Goal: Task Accomplishment & Management: Manage account settings

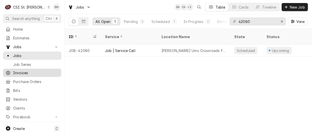
click at [51, 73] on span "Invoices" at bounding box center [36, 72] width 46 height 5
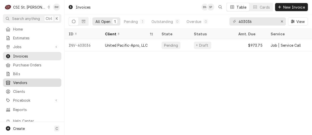
click at [34, 80] on span "Vendors" at bounding box center [36, 82] width 46 height 5
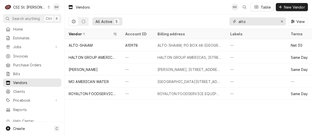
drag, startPoint x: 249, startPoint y: 21, endPoint x: 232, endPoint y: 20, distance: 16.9
click at [233, 22] on div "alto" at bounding box center [257, 21] width 56 height 8
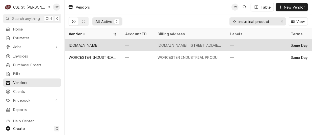
type input "industrial product"
click at [99, 45] on div "INDUSTRIALPRODUCTS.COM" at bounding box center [84, 45] width 30 height 5
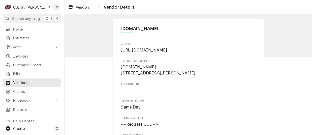
click at [104, 36] on div "[DOMAIN_NAME] Website [URL][DOMAIN_NAME] Billing Address [DOMAIN_NAME] [STREET_…" at bounding box center [188, 128] width 247 height 229
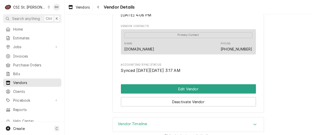
scroll to position [137, 0]
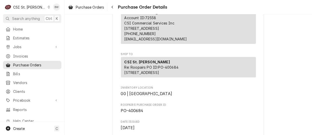
scroll to position [50, 0]
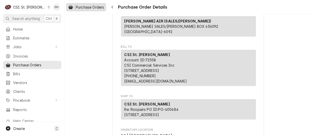
click at [97, 9] on span "Purchase Orders" at bounding box center [90, 7] width 28 height 5
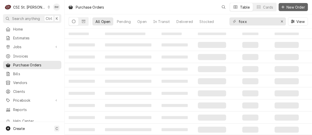
click at [291, 7] on span "New Order" at bounding box center [295, 7] width 20 height 5
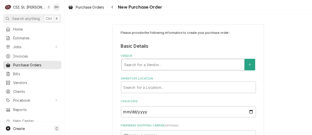
click at [133, 62] on div "Vendor" at bounding box center [182, 64] width 117 height 9
type input "industrial"
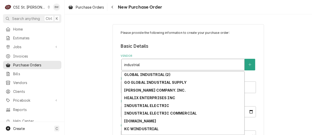
scroll to position [167, 0]
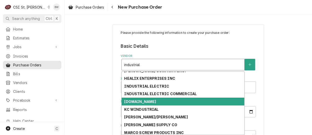
click at [156, 101] on strong "INDUSTRIALPRODUCTS.COM" at bounding box center [140, 101] width 32 height 4
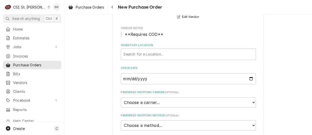
scroll to position [76, 0]
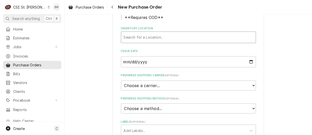
click at [140, 39] on div "Inventory Location" at bounding box center [188, 37] width 129 height 9
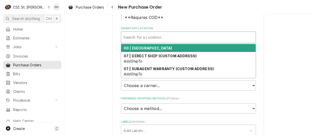
click at [141, 50] on strong "00 | STL WAREHOUSE" at bounding box center [148, 48] width 48 height 4
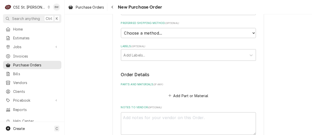
scroll to position [151, 0]
click at [177, 94] on button "Add Part or Material" at bounding box center [188, 95] width 42 height 7
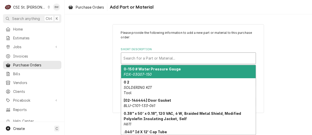
click at [136, 57] on div "Short Description" at bounding box center [188, 58] width 129 height 9
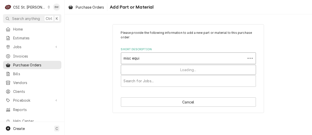
type input "misc equip"
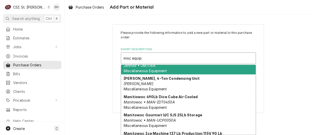
scroll to position [234, 0]
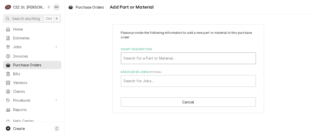
drag, startPoint x: 143, startPoint y: 58, endPoint x: 130, endPoint y: 58, distance: 12.9
click at [130, 58] on div "Short Description" at bounding box center [188, 58] width 129 height 9
type input "tool"
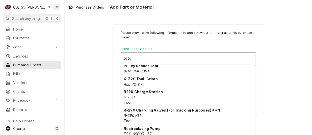
scroll to position [901, 0]
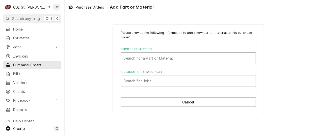
click at [132, 59] on div "Short Description" at bounding box center [188, 58] width 129 height 9
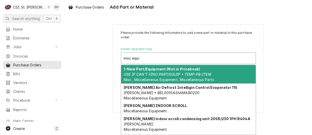
type input "misc equip"
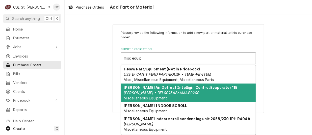
scroll to position [0, 0]
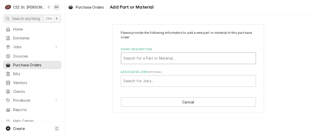
drag, startPoint x: 148, startPoint y: 58, endPoint x: 124, endPoint y: 58, distance: 23.9
click at [125, 58] on div "Short Description" at bounding box center [188, 58] width 129 height 9
type input "tool repl"
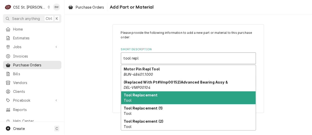
click at [166, 93] on div "Tool Replacement Tool" at bounding box center [188, 97] width 134 height 13
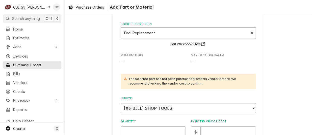
scroll to position [50, 0]
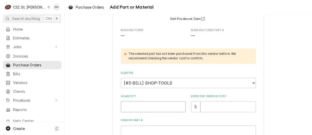
click at [140, 106] on input "Quantity" at bounding box center [153, 106] width 65 height 11
type textarea "x"
type input "1"
click at [105, 87] on div "Please provide the following information to add a new part or material to this …" at bounding box center [188, 97] width 247 height 256
click at [201, 106] on input "Expected Vendor Cost" at bounding box center [227, 106] width 55 height 11
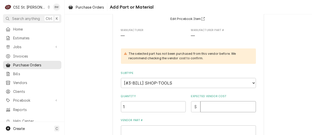
type textarea "x"
type input "0"
type textarea "x"
type input "00"
click at [171, 116] on div "Please provide the following information to add a new part or material to this …" at bounding box center [188, 87] width 135 height 215
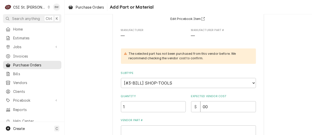
scroll to position [101, 0]
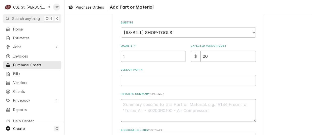
click at [133, 107] on textarea "Detailed Summary ( optional )" at bounding box center [188, 110] width 135 height 23
type textarea "x"
type textarea "G"
type textarea "x"
type textarea "Ge"
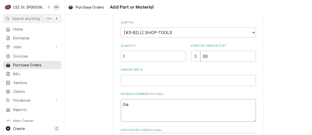
type textarea "x"
type textarea "Gen"
type textarea "x"
type textarea "Geni"
type textarea "x"
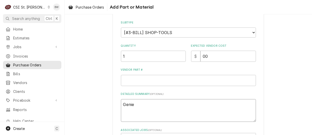
type textarea "Genie"
type textarea "x"
type textarea "Genie L"
type textarea "x"
type textarea "Genie Li"
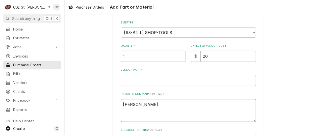
type textarea "x"
type textarea "Genie Lif"
type textarea "x"
type textarea "Genie Lift"
type textarea "x"
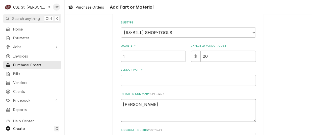
type textarea "Genie Lift"
type textarea "x"
type textarea "Genie Lift GL"
type textarea "x"
type textarea "Genie Lift GL-"
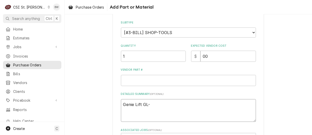
type textarea "x"
type textarea "Genie Lift GL-8"
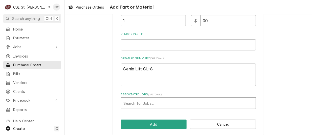
scroll to position [141, 0]
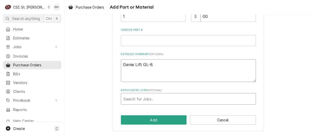
type textarea "x"
type textarea "Genie Lift GL-8"
type textarea "x"
type textarea "Genie Lift GL-8 fo"
type textarea "x"
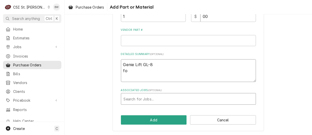
type textarea "Genie Lift GL-8 for"
type textarea "x"
type textarea "Genie Lift GL-8 for"
type textarea "x"
type textarea "Genie Lift GL-8 for W"
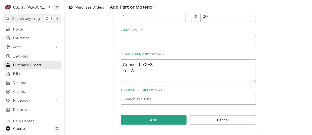
type textarea "x"
type textarea "Genie Lift GL-8 for Wh"
type textarea "x"
type textarea "Genie Lift GL-8 for Whs"
type textarea "x"
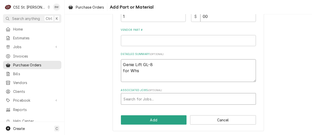
type textarea "Genie Lift GL-8 for Whse"
type textarea "x"
type textarea "Genie Lift GL-8 for Whse/I"
type textarea "x"
type textarea "Genie Lift GL-8 for Whse/In"
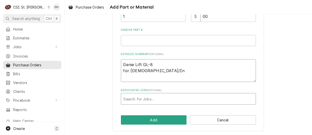
type textarea "x"
type textarea "Genie Lift GL-8 for Whse/Ins"
type textarea "x"
type textarea "Genie Lift GL-8 for Whse/Insa"
type textarea "x"
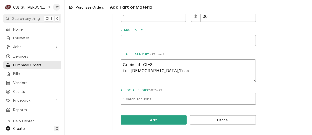
type textarea "Genie Lift GL-8 for Whse/Insat"
type textarea "x"
type textarea "Genie Lift GL-8 for Whse/Insa"
type textarea "x"
type textarea "Genie Lift GL-8 for Whse/Ins"
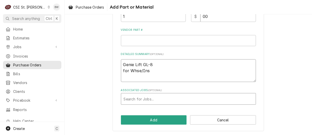
type textarea "x"
type textarea "Genie Lift GL-8 for Whse/Inst"
type textarea "x"
type textarea "Genie Lift GL-8 for Whse/Insta"
type textarea "x"
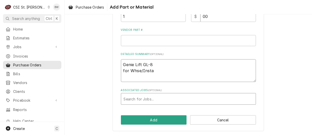
type textarea "Genie Lift GL-8 for Whse/Instal"
type textarea "x"
type textarea "Genie Lift GL-8 for Whse/Install"
type textarea "x"
type textarea "Genie Lift GL-8 for Whse/Installl"
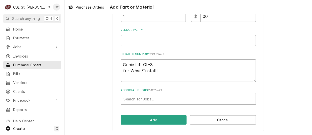
type textarea "x"
type textarea "Genie Lift GL-8 for Whse/Installl"
type textarea "x"
type textarea "Genie Lift GL-8 for Whse/Installl te"
type textarea "x"
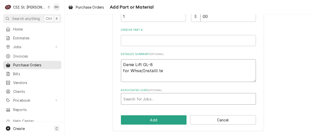
type textarea "Genie Lift GL-8 for Whse/Installl tea"
type textarea "x"
type textarea "Genie Lift GL-8 for Whse/Installl team"
type textarea "x"
type textarea "Genie Lift GL-8 for Whse/Install team"
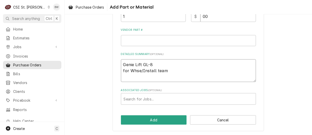
click at [165, 69] on textarea "Genie Lift GL-8 for Whse/Install team" at bounding box center [188, 70] width 135 height 23
type textarea "x"
type textarea "Genie Lift GL-8 for Whse/Install team"
type textarea "x"
type textarea "Genie Lift GL-8 for Whse/Install team R"
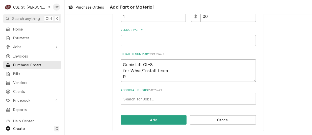
type textarea "x"
type textarea "Genie Lift GL-8 for Whse/Install team Re"
type textarea "x"
type textarea "Genie Lift GL-8 for Whse/Install team Req"
type textarea "x"
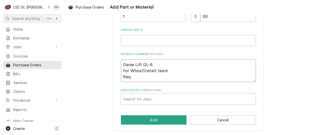
type textarea "Genie Lift GL-8 for Whse/Install team Requ"
type textarea "x"
type textarea "Genie Lift GL-8 for Whse/Install team Reque"
type textarea "x"
type textarea "Genie Lift GL-8 for Whse/Install team Reques"
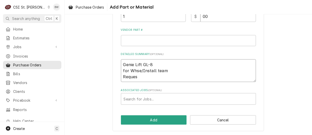
type textarea "x"
type textarea "Genie Lift GL-8 for Whse/Install team Request"
type textarea "x"
type textarea "Genie Lift GL-8 for Whse/Install team Requeste"
type textarea "x"
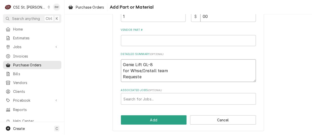
type textarea "Genie Lift GL-8 for Whse/Install team Requested"
type textarea "x"
type textarea "Genie Lift GL-8 for Whse/Install team Requested"
type textarea "x"
type textarea "Genie Lift GL-8 for Whse/Install team Requested b"
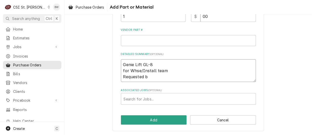
type textarea "x"
type textarea "Genie Lift GL-8 for Whse/Install team Requested by"
type textarea "x"
type textarea "Genie Lift GL-8 for Whse/Install team Requested by"
type textarea "x"
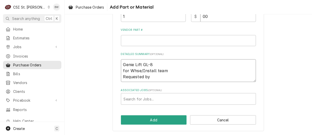
type textarea "Genie Lift GL-8 for Whse/Install team Requested by D"
type textarea "x"
type textarea "Genie Lift GL-8 for Whse/Install team Requested by Da"
type textarea "x"
type textarea "Genie Lift GL-8 for Whse/Install team Requested by Dav"
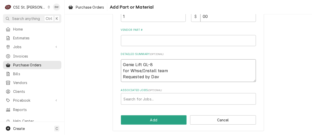
type textarea "x"
type textarea "Genie Lift GL-8 for Whse/Install team Requested by Dave"
type textarea "x"
type textarea "Genie Lift GL-8 for Whse/Install team Requested by Davee"
type textarea "x"
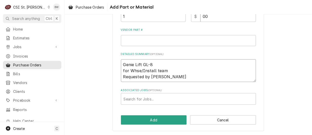
type textarea "Genie Lift GL-8 for Whse/Install team Requested by Dave"
type textarea "x"
type textarea "Genie Lift GL-8 for Whse/Install team Requested by Dave"
type textarea "x"
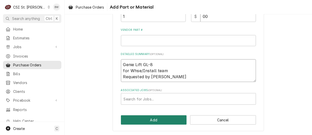
type textarea "Genie Lift GL-8 for Whse/Install team Requested by Dave L"
click at [146, 117] on button "Add" at bounding box center [154, 119] width 66 height 9
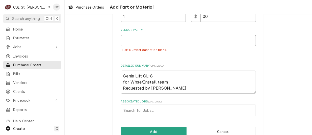
click at [125, 40] on input "Vendor Part #" at bounding box center [188, 40] width 135 height 11
type textarea "x"
type input "NA"
type textarea "x"
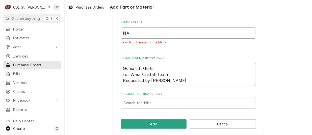
scroll to position [152, 0]
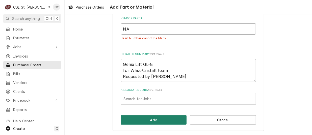
type input "NA"
click at [142, 121] on button "Add" at bounding box center [154, 119] width 66 height 9
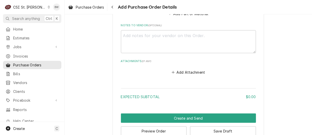
scroll to position [358, 0]
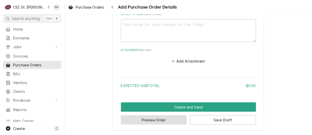
click at [138, 117] on button "Preview Order" at bounding box center [154, 119] width 66 height 9
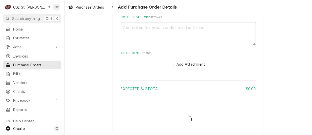
type textarea "x"
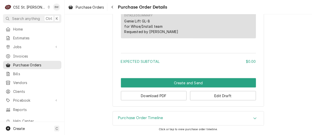
scroll to position [354, 0]
click at [140, 92] on button "Download PDF" at bounding box center [154, 95] width 66 height 9
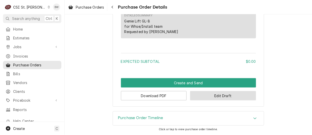
click at [202, 95] on button "Edit Draft" at bounding box center [223, 95] width 66 height 9
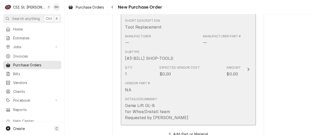
click at [187, 82] on div "Vendor Part # NA" at bounding box center [183, 87] width 116 height 16
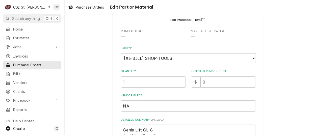
scroll to position [50, 0]
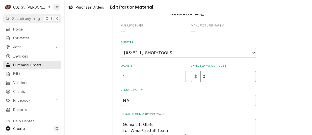
drag, startPoint x: 205, startPoint y: 77, endPoint x: 193, endPoint y: 77, distance: 12.6
click at [193, 77] on div "$ 0" at bounding box center [223, 76] width 65 height 11
type textarea "x"
type input "1"
type textarea "x"
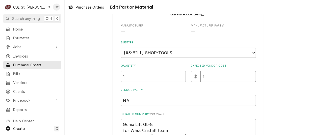
type input "17"
type textarea "x"
type input "177"
type textarea "x"
type input "1771"
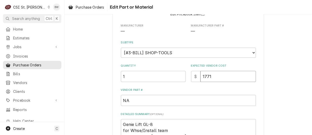
type textarea "x"
type input "1771.2"
type textarea "x"
type input "1771.20"
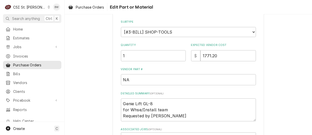
scroll to position [101, 0]
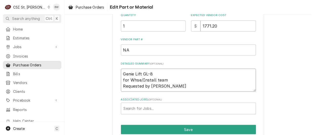
click at [169, 88] on textarea "Genie Lift GL-8 for Whse/Install team Requested by Dave L" at bounding box center [188, 80] width 135 height 23
type textarea "x"
type textarea "Genie Lift GL-8 for Whse/Install team Requested by Dave L"
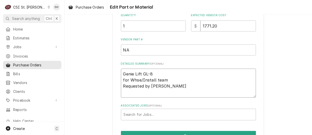
type textarea "x"
type textarea "Genie Lift GL-8 for Whse/Install team Requested by Dave L E"
type textarea "x"
type textarea "Genie Lift GL-8 for Whse/Install team Requested by Dave L ES"
type textarea "x"
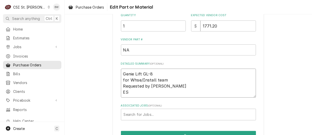
type textarea "Genie Lift GL-8 for Whse/Install team Requested by Dave L EST"
type textarea "x"
type textarea "Genie Lift GL-8 for Whse/Install team Requested by Dave L EST"
type textarea "x"
type textarea "Genie Lift GL-8 for Whse/Install team Requested by Dave L EST $"
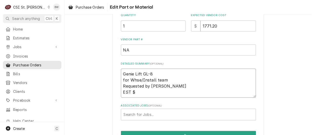
type textarea "x"
type textarea "Genie Lift GL-8 for Whse/Install team Requested by Dave L EST $2"
type textarea "x"
type textarea "Genie Lift GL-8 for Whse/Install team Requested by Dave L EST $21"
type textarea "x"
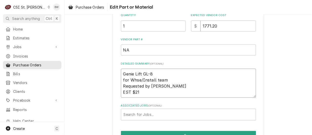
type textarea "Genie Lift GL-8 for Whse/Install team Requested by Dave L EST $218"
type textarea "x"
type textarea "Genie Lift GL-8 for Whse/Install team Requested by Dave L EST $218."
type textarea "x"
type textarea "Genie Lift GL-8 for Whse/Install team Requested by Dave L EST $218.7"
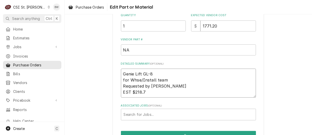
type textarea "x"
type textarea "Genie Lift GL-8 for Whse/Install team Requested by Dave L EST $218.77"
type textarea "x"
type textarea "Genie Lift GL-8 for Whse/Install team Requested by Dave L EST $218.77"
type textarea "x"
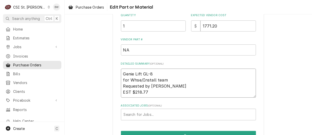
type textarea "Genie Lift GL-8 for Whse/Install team Requested by Dave L EST $218.77 i"
type textarea "x"
type textarea "Genie Lift GL-8 for Whse/Install team Requested by Dave L EST $218.77 in"
type textarea "x"
type textarea "Genie Lift GL-8 for Whse/Install team Requested by Dave L EST $218.77 in"
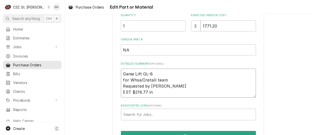
type textarea "x"
type textarea "Genie Lift GL-8 for Whse/Install team Requested by Dave L EST $218.77 in s"
type textarea "x"
type textarea "Genie Lift GL-8 for Whse/Install team Requested by Dave L EST $218.77 in sh"
type textarea "x"
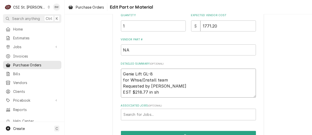
type textarea "Genie Lift GL-8 for Whse/Install team Requested by Dave L EST $218.77 in shi"
type textarea "x"
type textarea "Genie Lift GL-8 for Whse/Install team Requested by Dave L EST $218.77 in ship"
type textarea "x"
type textarea "Genie Lift GL-8 for Whse/Install team Requested by Dave L EST $218.77 in shipp"
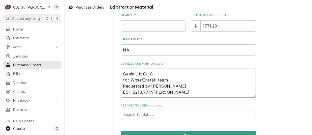
type textarea "x"
type textarea "Genie Lift GL-8 for Whse/Install team Requested by Dave L EST $218.77 in shippi"
type textarea "x"
type textarea "Genie Lift GL-8 for Whse/Install team Requested by Dave L EST $218.77 in shippin"
type textarea "x"
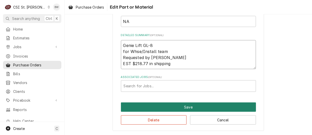
type textarea "Genie Lift GL-8 for Whse/Install team Requested by [PERSON_NAME] EST $218.77 in…"
click at [138, 108] on button "Save" at bounding box center [188, 106] width 135 height 9
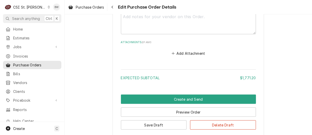
scroll to position [397, 0]
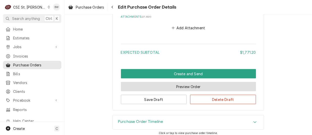
click at [179, 89] on button "Preview Order" at bounding box center [188, 86] width 135 height 9
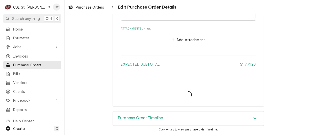
scroll to position [385, 0]
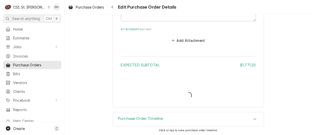
type textarea "x"
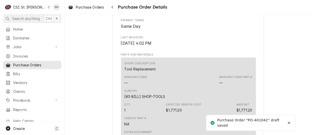
scroll to position [360, 0]
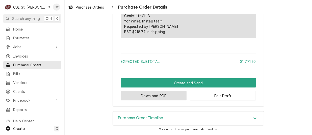
click at [139, 93] on button "Download PDF" at bounding box center [154, 95] width 66 height 9
click at [47, 8] on div "Dynamic Content Wrapper" at bounding box center [48, 7] width 3 height 4
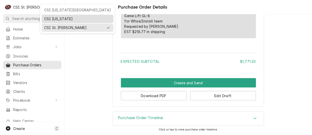
click at [48, 16] on div "CSI [US_STATE]" at bounding box center [78, 19] width 70 height 6
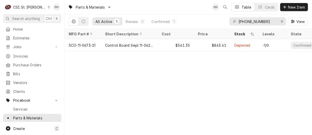
click at [48, 7] on icon "Dynamic Content Wrapper" at bounding box center [49, 7] width 2 height 3
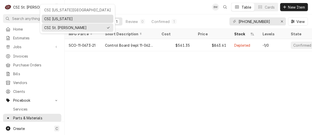
click at [50, 18] on div "CSI [US_STATE]" at bounding box center [77, 18] width 67 height 5
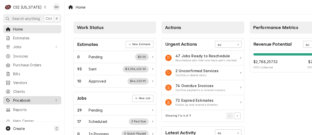
click at [27, 98] on span "Pricebook" at bounding box center [32, 100] width 38 height 5
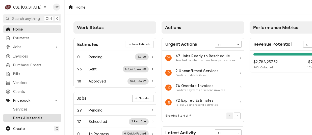
click at [28, 115] on div "Parts & Materials" at bounding box center [32, 118] width 56 height 6
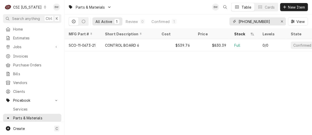
drag, startPoint x: 260, startPoint y: 22, endPoint x: 229, endPoint y: 24, distance: 31.4
click at [233, 23] on div "[PHONE_NUMBER]" at bounding box center [257, 21] width 56 height 8
paste input "42.00.260P"
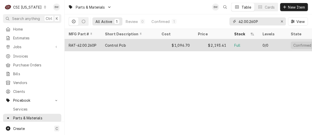
type input "42.00.260P"
click at [93, 43] on div "RAT-42.00.260P" at bounding box center [83, 45] width 28 height 5
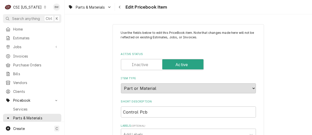
type textarea "x"
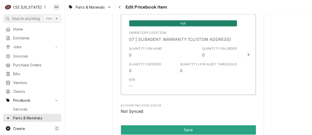
scroll to position [1531, 0]
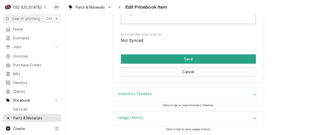
click at [145, 94] on h3 "Inventory Timeline" at bounding box center [135, 94] width 34 height 5
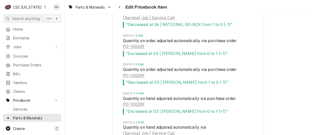
scroll to position [1627, 0]
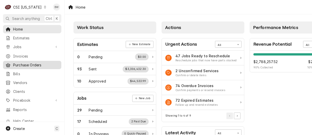
click at [34, 63] on span "Purchase Orders" at bounding box center [36, 64] width 46 height 5
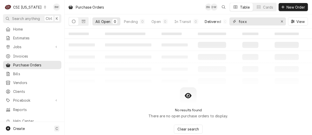
drag, startPoint x: 249, startPoint y: 22, endPoint x: 227, endPoint y: 22, distance: 21.2
click at [227, 22] on div "All Open 0 Pending 0 Open 0 In Transit 0 Delivered 0 Stocked 0 foxx View" at bounding box center [188, 21] width 239 height 14
type input "100209"
click at [255, 21] on input "100209" at bounding box center [257, 21] width 38 height 8
click at [83, 21] on icon "Dynamic Content Wrapper" at bounding box center [84, 21] width 4 height 3
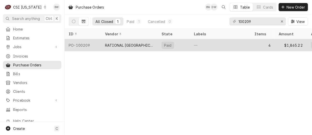
click at [89, 43] on div "PO-100209" at bounding box center [83, 45] width 36 height 12
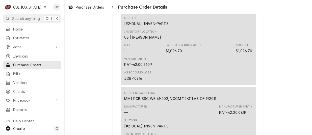
scroll to position [504, 0]
